Goal: Task Accomplishment & Management: Manage account settings

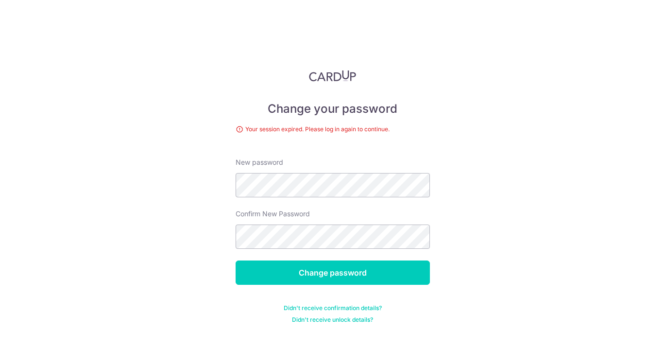
click at [329, 72] on img at bounding box center [333, 76] width 48 height 12
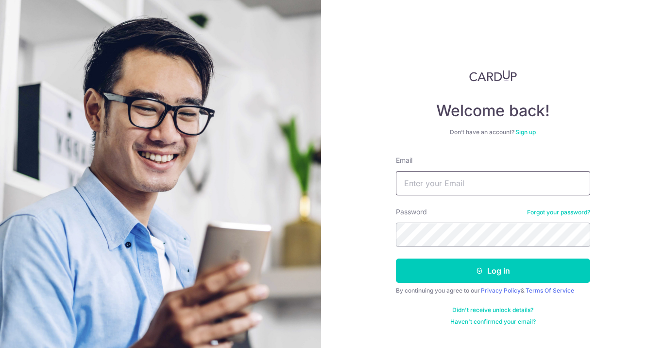
click at [446, 183] on input "Email" at bounding box center [493, 183] width 194 height 24
type input "[EMAIL_ADDRESS][DOMAIN_NAME]"
click at [396, 259] on button "Log in" at bounding box center [493, 271] width 194 height 24
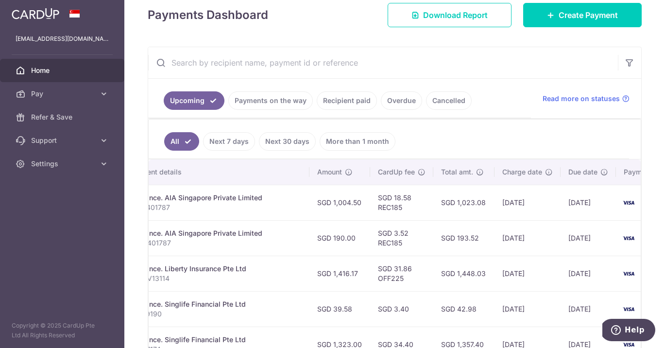
scroll to position [0, 270]
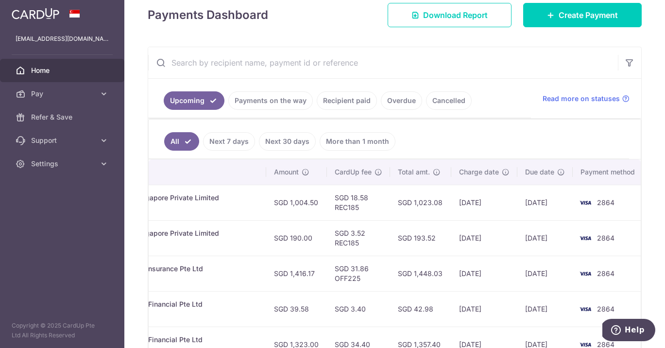
drag, startPoint x: 450, startPoint y: 267, endPoint x: 642, endPoint y: 276, distance: 191.7
click at [642, 276] on div "× Pause Schedule Pause all future payments in this series Pause just this one p…" at bounding box center [394, 174] width 541 height 348
click at [485, 284] on td "[DATE]" at bounding box center [484, 273] width 66 height 35
click at [544, 268] on td "[DATE]" at bounding box center [545, 273] width 55 height 35
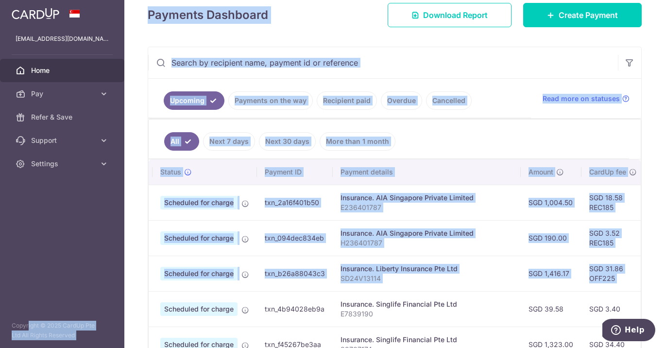
scroll to position [0, 0]
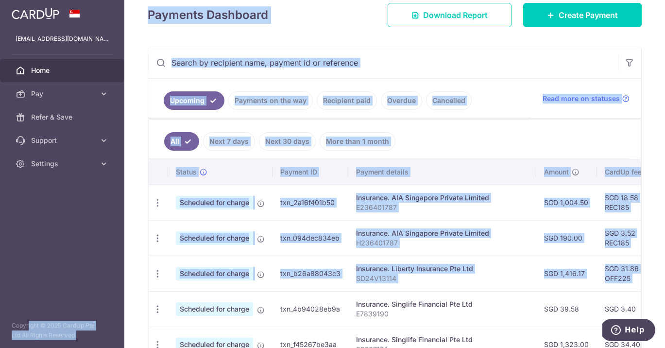
drag, startPoint x: 533, startPoint y: 272, endPoint x: 88, endPoint y: 275, distance: 444.7
click at [88, 275] on main "[EMAIL_ADDRESS][DOMAIN_NAME] Home Pay Payments Recipients Cards Refer & Save Su…" at bounding box center [332, 174] width 665 height 348
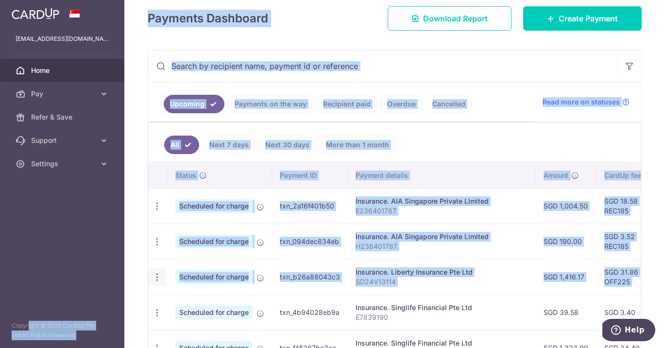
click at [156, 271] on div "Update payment Cancel payment" at bounding box center [157, 277] width 18 height 18
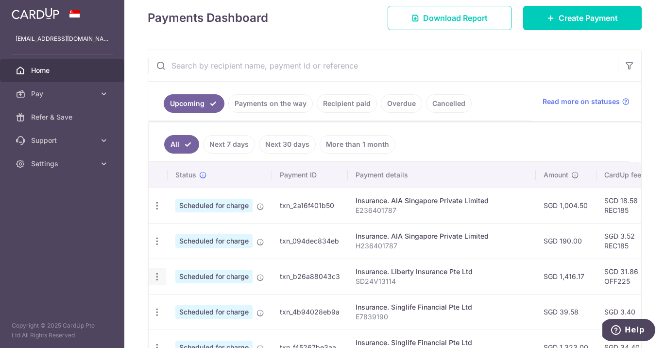
scroll to position [0, 0]
click at [156, 211] on icon "button" at bounding box center [158, 206] width 10 height 10
click at [208, 309] on link "Update payment" at bounding box center [199, 303] width 101 height 23
radio input "true"
type input "1,416.17"
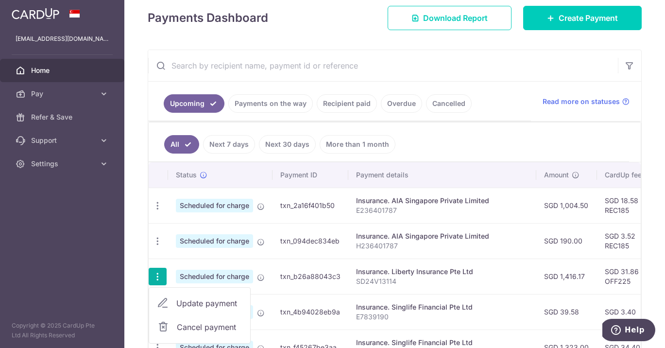
type input "[DATE]"
type input "SD24V13114"
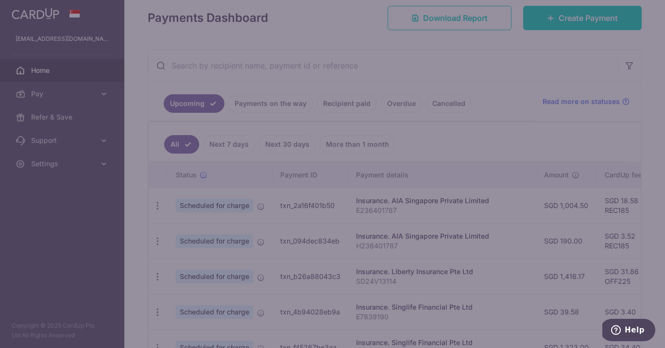
type input "OFF225"
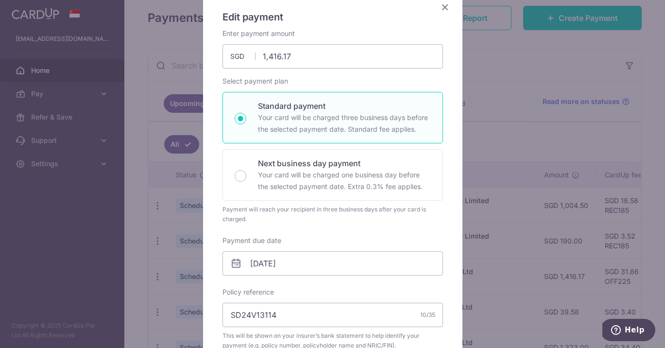
scroll to position [97, 0]
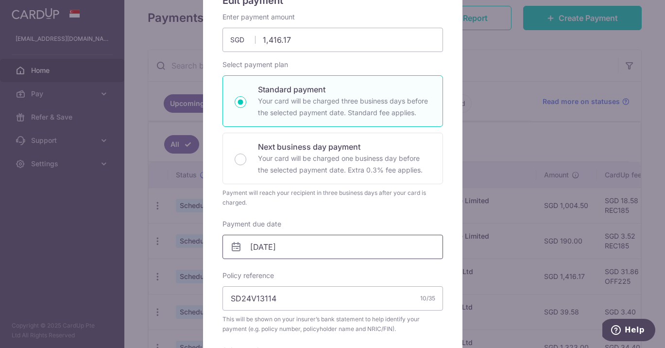
click at [344, 249] on input "[DATE]" at bounding box center [333, 247] width 221 height 24
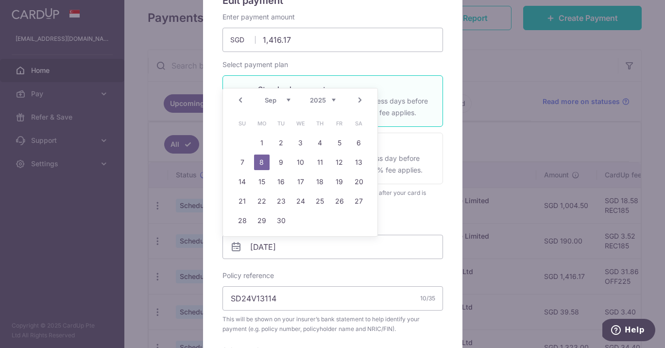
click at [452, 213] on div "Edit payment By clicking apply, you will make changes to all payments to Libert…" at bounding box center [333, 296] width 260 height 647
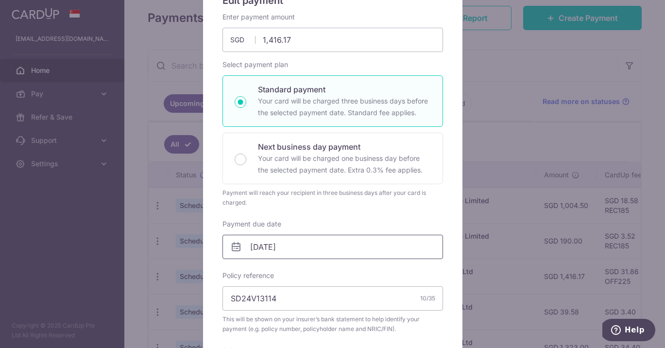
click at [261, 240] on input "[DATE]" at bounding box center [333, 247] width 221 height 24
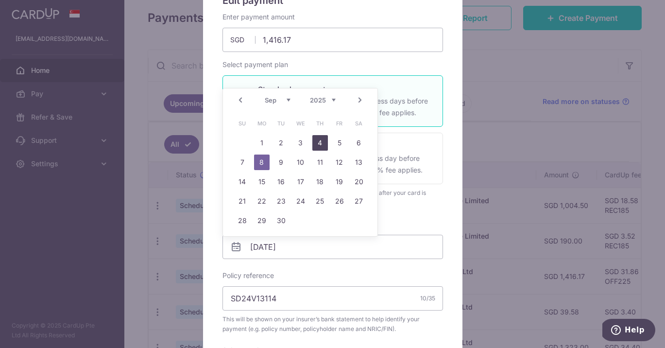
click at [316, 142] on link "4" at bounding box center [320, 143] width 16 height 16
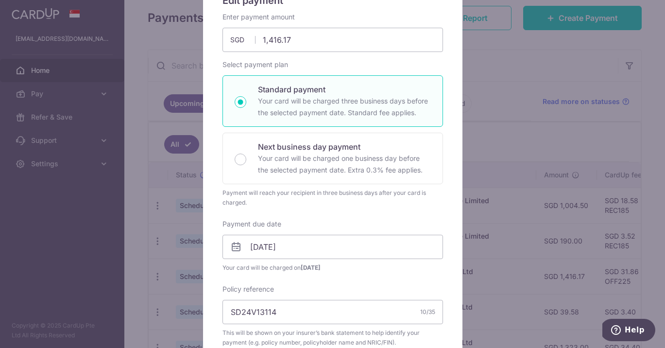
click at [445, 219] on div "Edit payment By clicking apply, you will make changes to all payments to Libert…" at bounding box center [333, 303] width 260 height 660
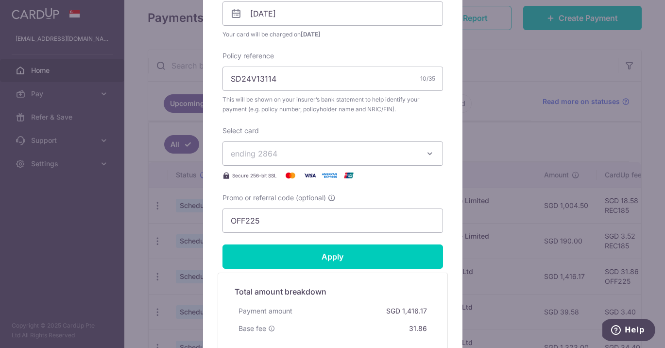
scroll to position [350, 0]
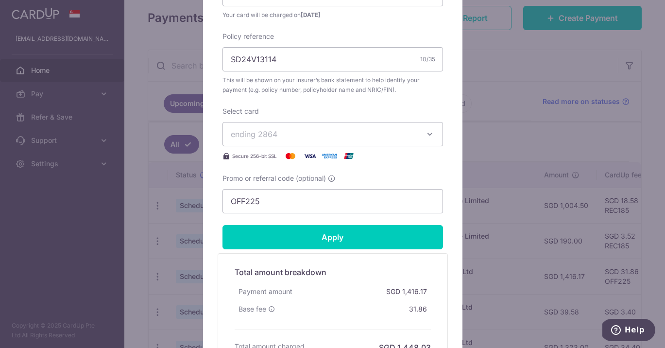
click at [361, 135] on span "ending 2864" at bounding box center [324, 134] width 187 height 12
click at [443, 170] on div "Edit payment By clicking apply, you will make changes to all payments to Libert…" at bounding box center [333, 51] width 260 height 660
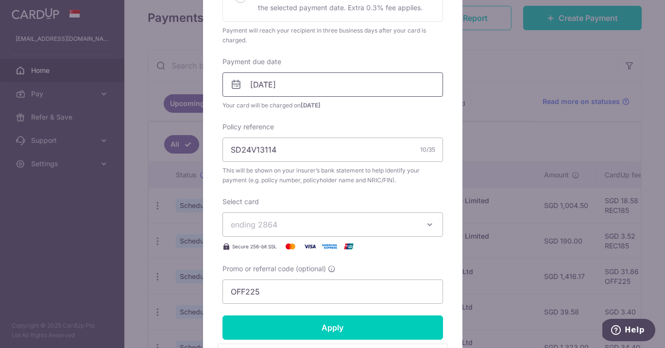
scroll to position [259, 0]
click at [277, 85] on input "[DATE]" at bounding box center [333, 85] width 221 height 24
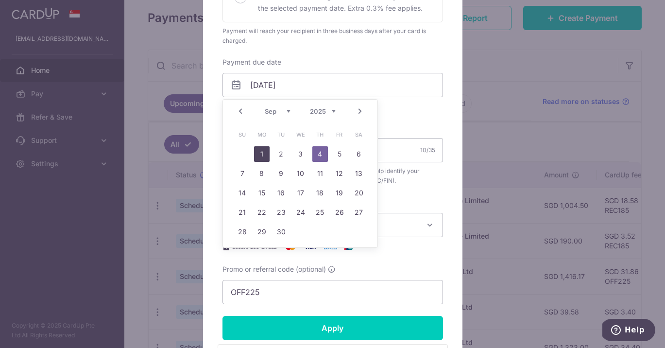
click at [260, 152] on link "1" at bounding box center [262, 154] width 16 height 16
type input "[DATE]"
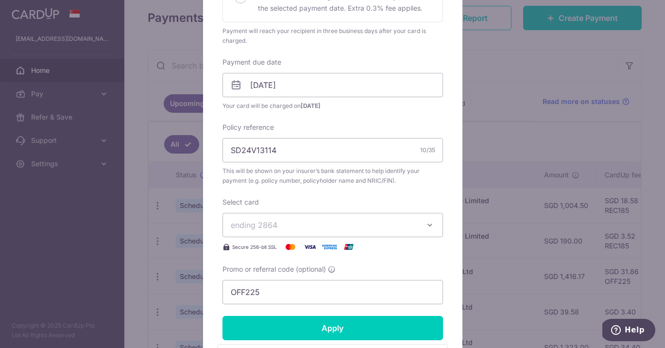
click at [448, 135] on div "Edit payment By clicking apply, you will make changes to all payments to Libert…" at bounding box center [333, 141] width 260 height 660
click at [448, 133] on div "Edit payment By clicking apply, you will make changes to all payments to Libert…" at bounding box center [333, 141] width 260 height 660
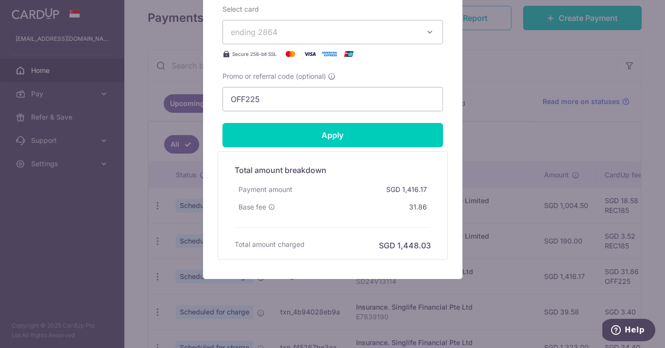
scroll to position [453, 0]
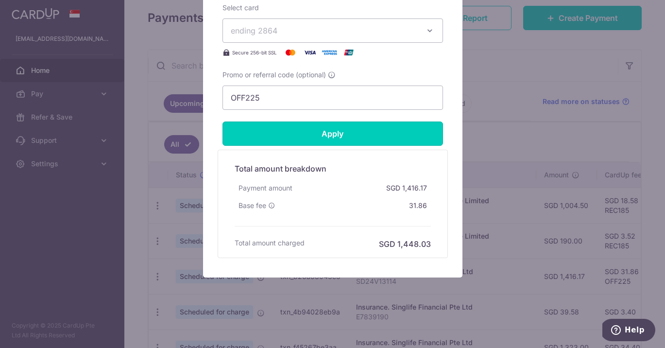
click at [307, 130] on input "Apply" at bounding box center [333, 133] width 221 height 24
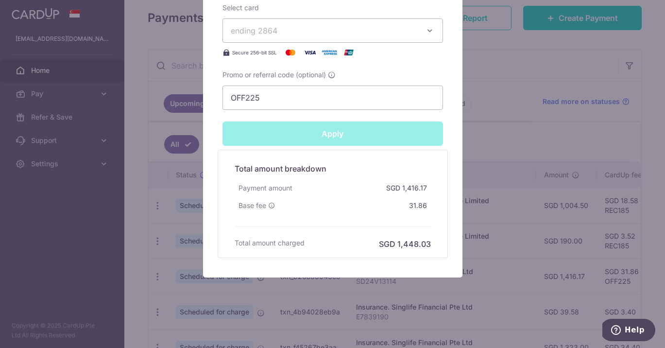
type input "Successfully Applied"
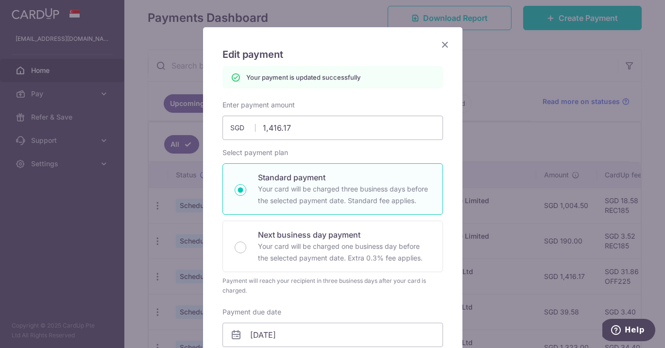
scroll to position [0, 0]
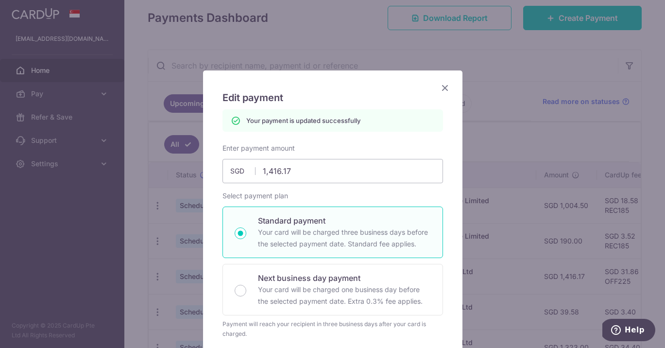
click at [444, 82] on icon "Close" at bounding box center [445, 88] width 12 height 12
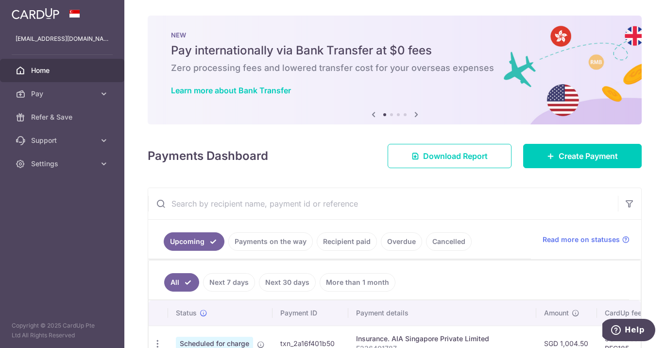
click at [520, 217] on input "text" at bounding box center [383, 203] width 470 height 31
click at [647, 253] on div "× Pause Schedule Pause all future payments in this series Pause just this one p…" at bounding box center [394, 174] width 541 height 348
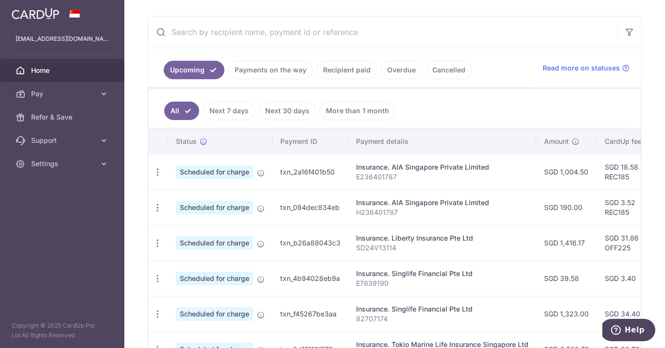
scroll to position [214, 0]
